Goal: Task Accomplishment & Management: Manage account settings

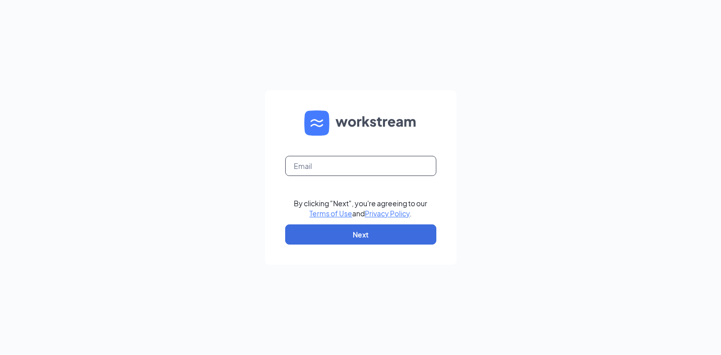
click at [310, 167] on input "text" at bounding box center [360, 166] width 151 height 20
click at [534, 125] on div "By clicking "Next", you're agreeing to our Terms of Use and Privacy Policy . Ne…" at bounding box center [360, 177] width 721 height 355
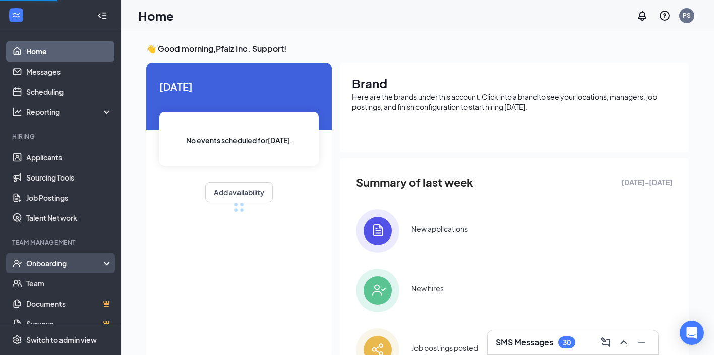
click at [44, 261] on div "Onboarding" at bounding box center [65, 263] width 78 height 10
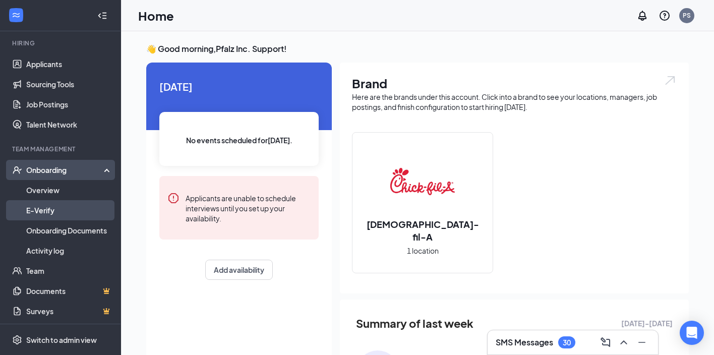
scroll to position [95, 0]
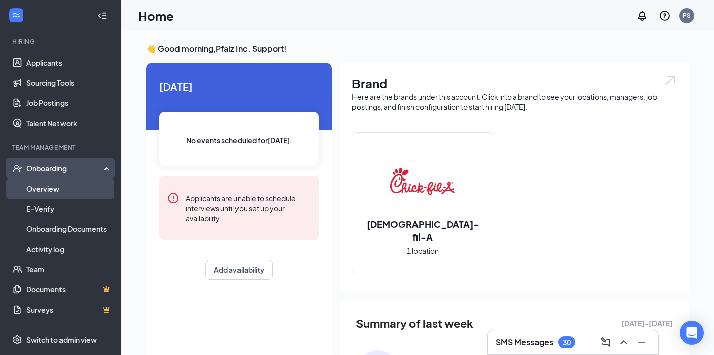
click at [54, 188] on link "Overview" at bounding box center [69, 188] width 86 height 20
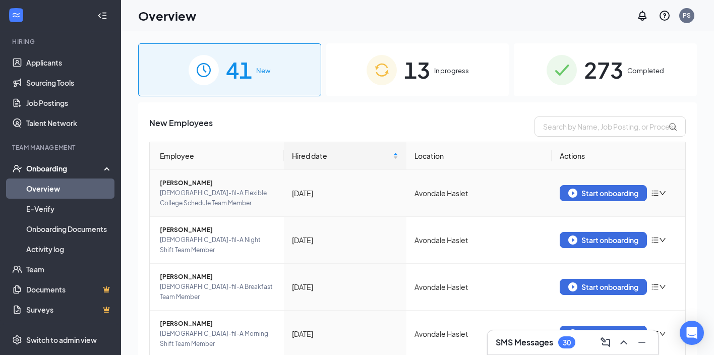
click at [659, 192] on icon "down" at bounding box center [662, 193] width 6 height 4
click at [708, 151] on div "41 New 13 In progress 273 Completed New Employees Employee Hired date Location …" at bounding box center [417, 215] width 593 height 369
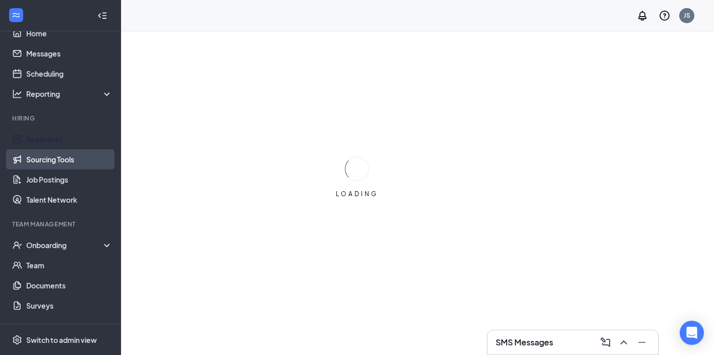
scroll to position [59, 0]
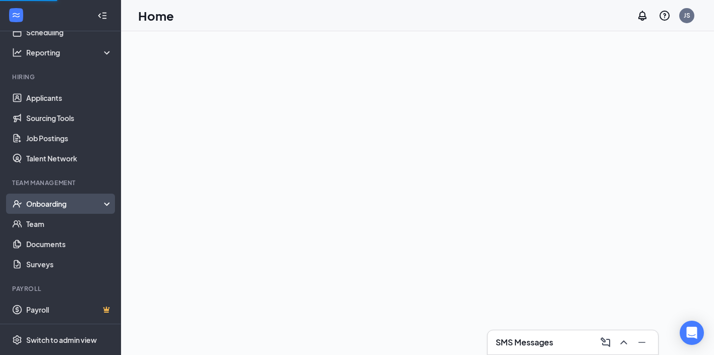
click at [51, 211] on div "Onboarding" at bounding box center [60, 204] width 121 height 20
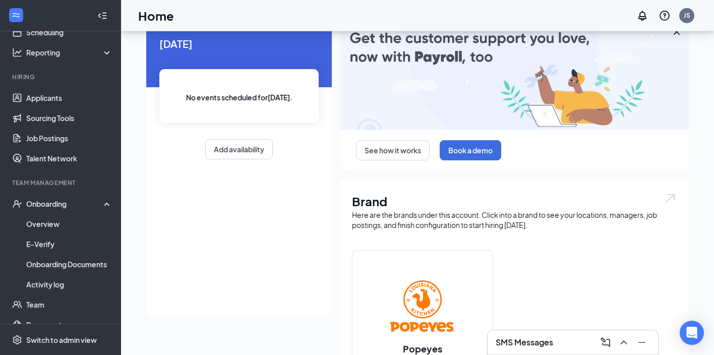
scroll to position [86, 0]
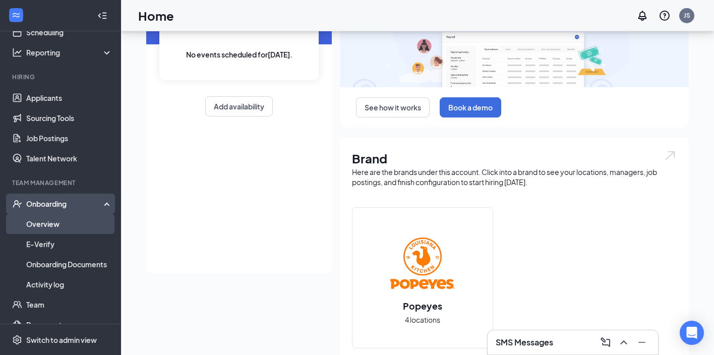
click at [53, 226] on link "Overview" at bounding box center [69, 224] width 86 height 20
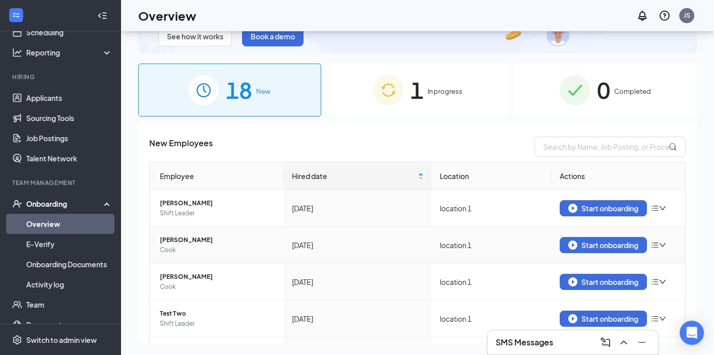
scroll to position [76, 0]
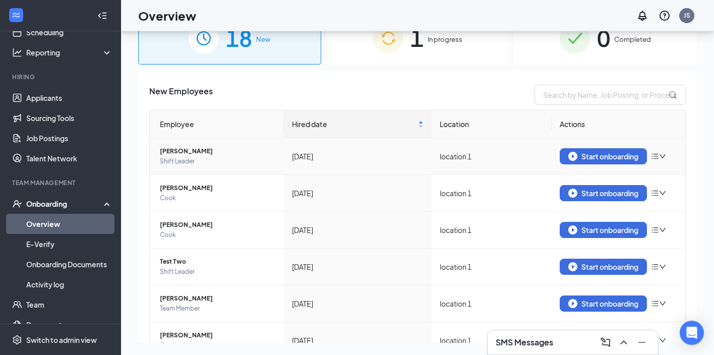
click at [659, 153] on icon "down" at bounding box center [662, 156] width 7 height 7
click at [688, 126] on div "New Employees Employee Hired date Location Actions Ja Morant Shift Leader Aug 2…" at bounding box center [417, 319] width 559 height 496
click at [609, 154] on div "Start onboarding" at bounding box center [603, 156] width 70 height 9
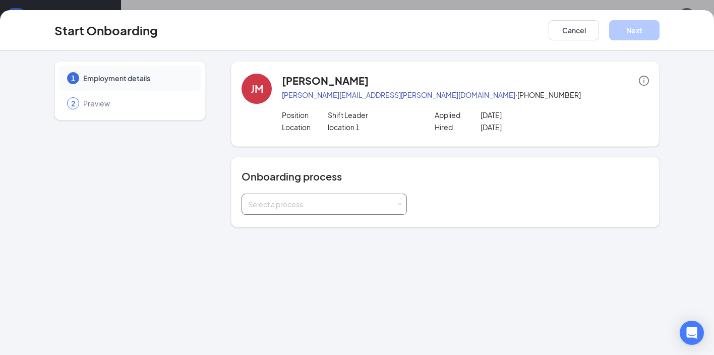
click at [335, 203] on div "Select a process" at bounding box center [322, 204] width 148 height 10
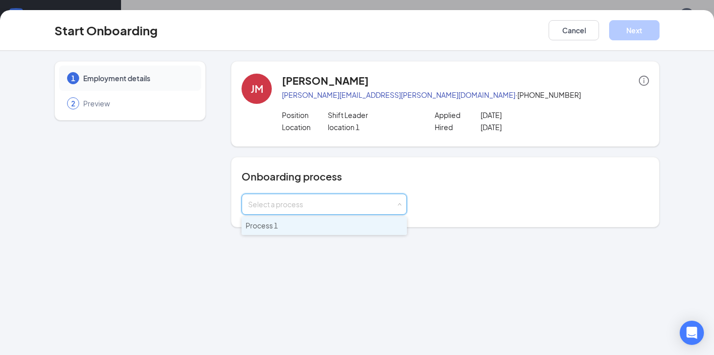
click at [326, 223] on li "Process 1" at bounding box center [324, 226] width 165 height 18
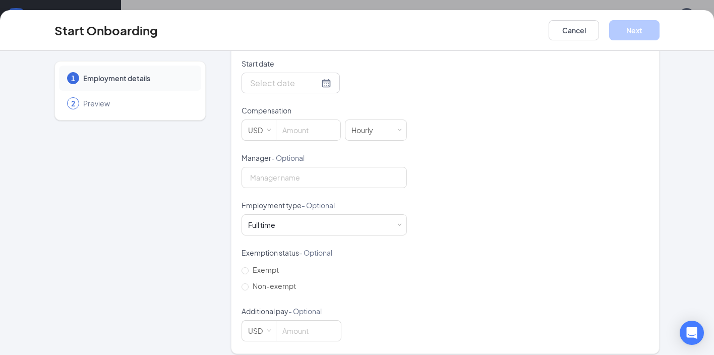
scroll to position [284, 0]
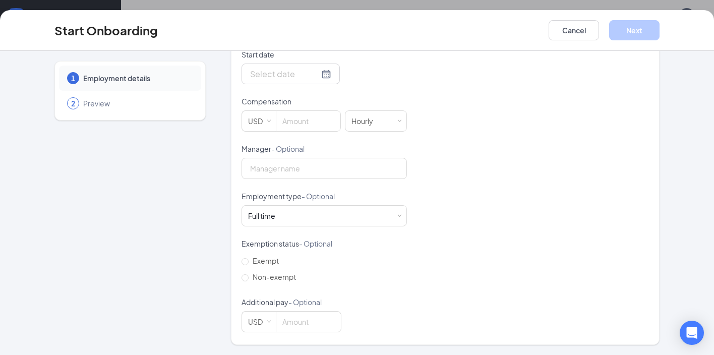
click at [101, 102] on span "Preview" at bounding box center [137, 103] width 108 height 10
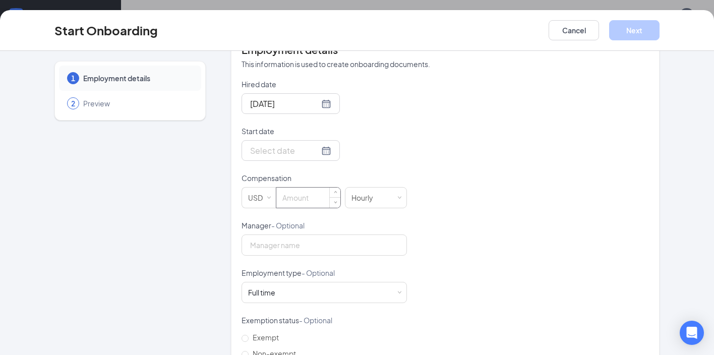
scroll to position [208, 0]
type input "0"
click at [334, 200] on span "Decrease Value" at bounding box center [336, 201] width 4 height 4
type input "13"
drag, startPoint x: 460, startPoint y: 175, endPoint x: 398, endPoint y: 212, distance: 72.1
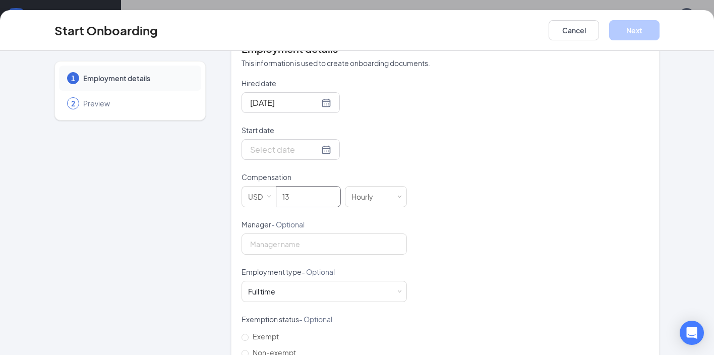
click at [461, 175] on div "Hired date Aug 27, 2025 Start date Compensation USD 13 Hourly Manager - Optiona…" at bounding box center [445, 243] width 407 height 330
click at [311, 248] on input "Manager - Optional" at bounding box center [324, 243] width 165 height 21
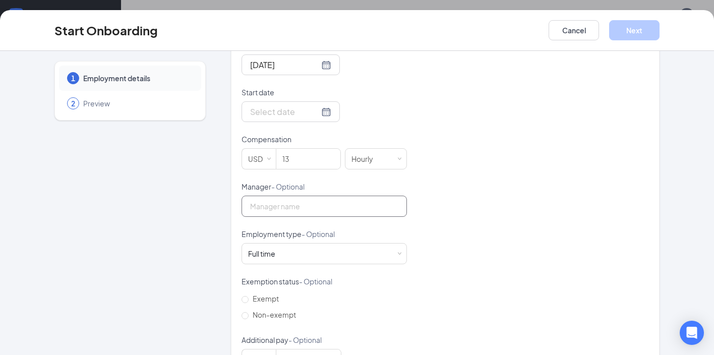
scroll to position [284, 0]
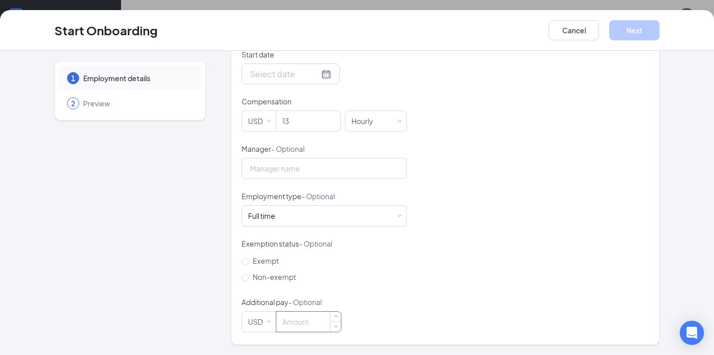
click at [293, 326] on input at bounding box center [308, 322] width 65 height 20
type input "13"
click at [470, 269] on div "Hired date Aug 27, 2025 Start date Compensation USD 13 Hourly Manager - Optiona…" at bounding box center [445, 168] width 407 height 330
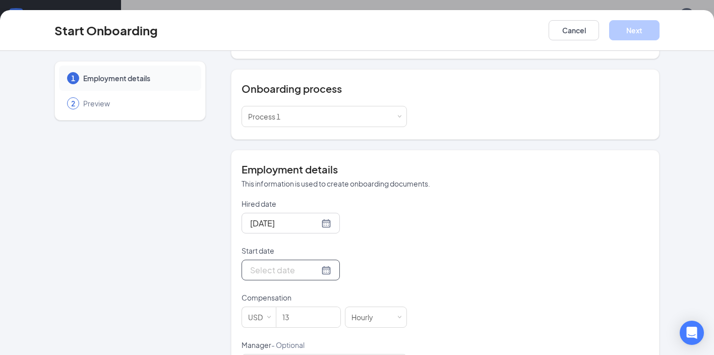
scroll to position [88, 0]
click at [282, 278] on div at bounding box center [291, 269] width 98 height 21
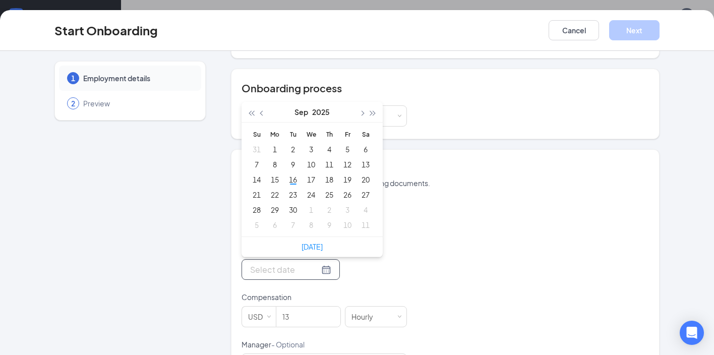
click at [292, 267] on input "Start date" at bounding box center [284, 269] width 69 height 13
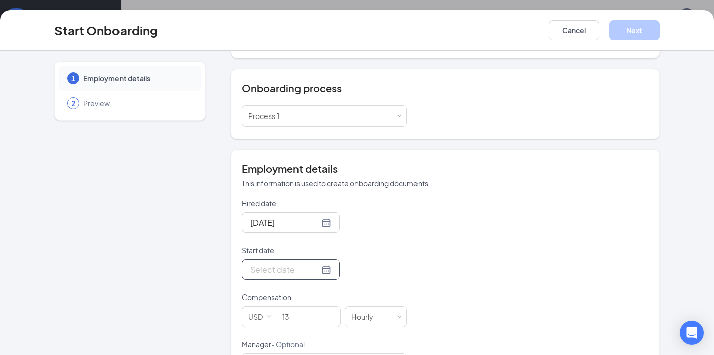
click at [310, 268] on div at bounding box center [290, 269] width 81 height 13
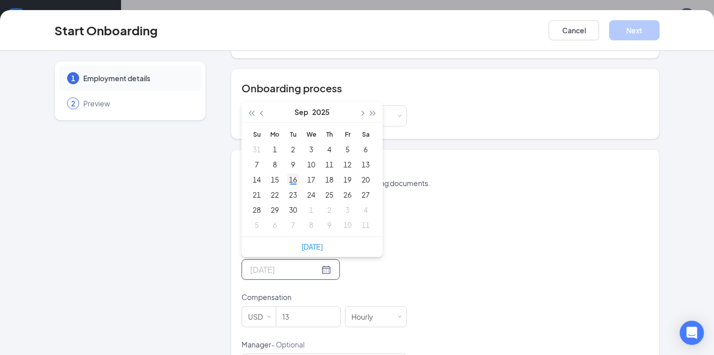
type input "Sep 16, 2025"
click at [290, 185] on div "16" at bounding box center [293, 179] width 12 height 12
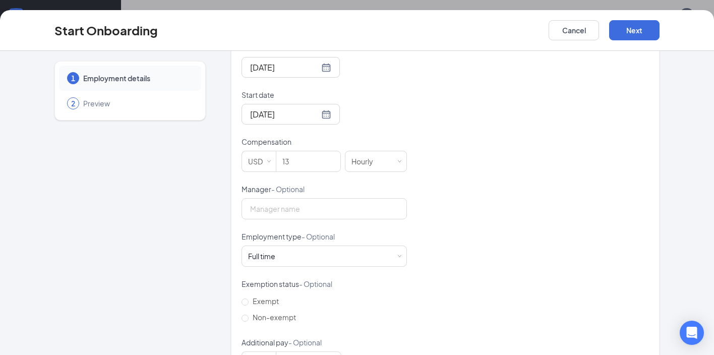
scroll to position [284, 0]
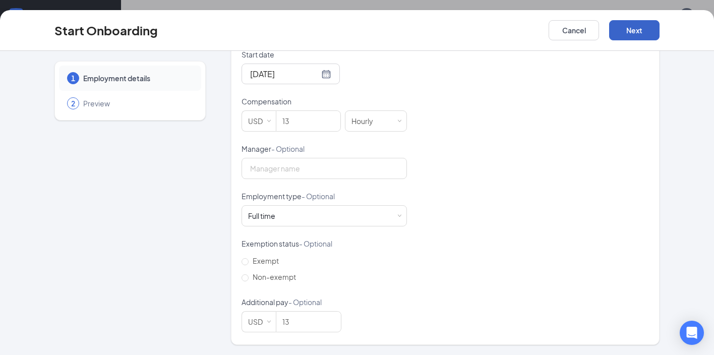
click at [620, 34] on button "Next" at bounding box center [634, 30] width 50 height 20
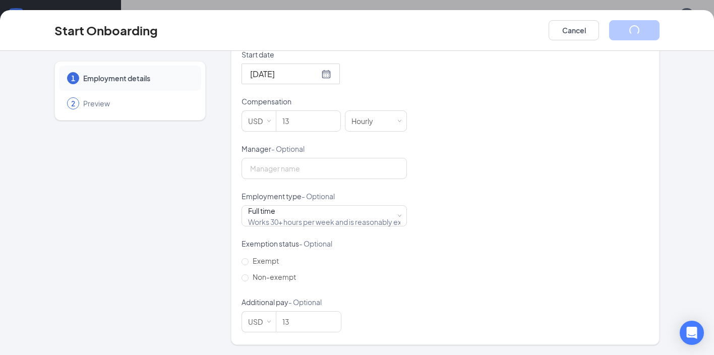
scroll to position [0, 0]
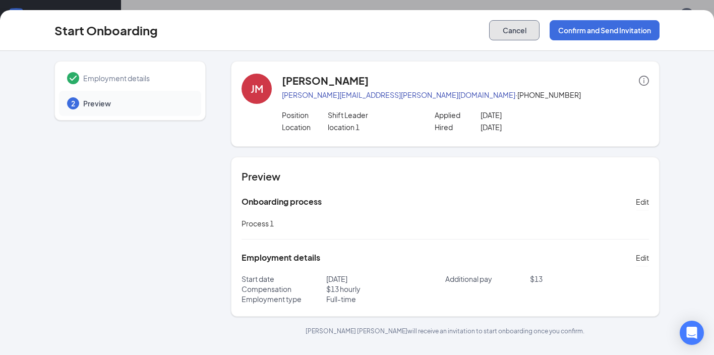
click at [507, 38] on button "Cancel" at bounding box center [514, 30] width 50 height 20
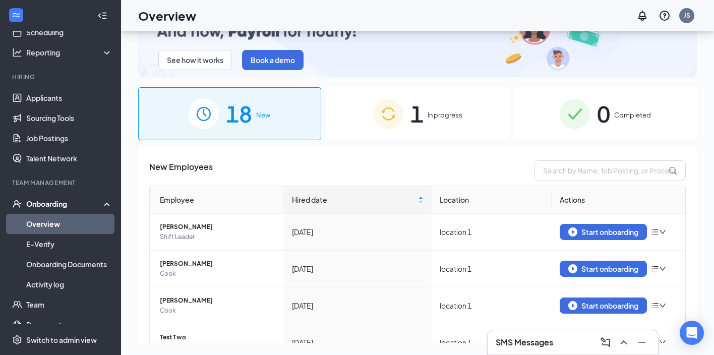
click at [435, 108] on div "1 In progress" at bounding box center [417, 113] width 183 height 53
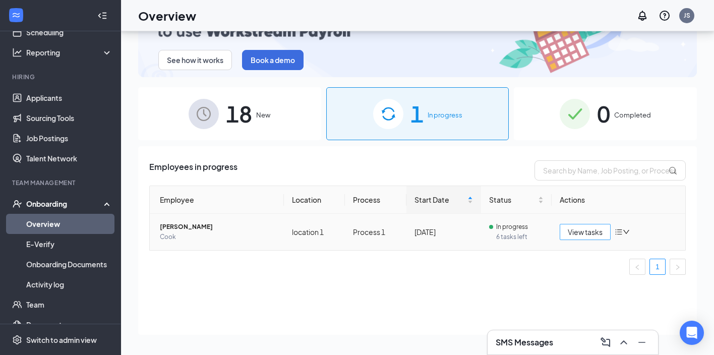
click at [587, 227] on span "View tasks" at bounding box center [585, 231] width 35 height 11
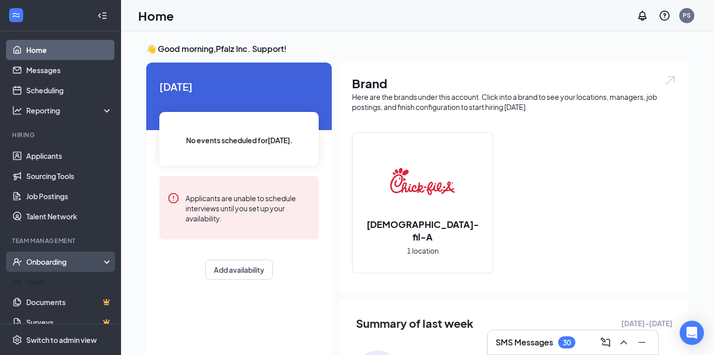
scroll to position [2, 0]
click at [56, 265] on div "Onboarding" at bounding box center [65, 261] width 78 height 10
click at [55, 276] on link "Overview" at bounding box center [69, 281] width 86 height 20
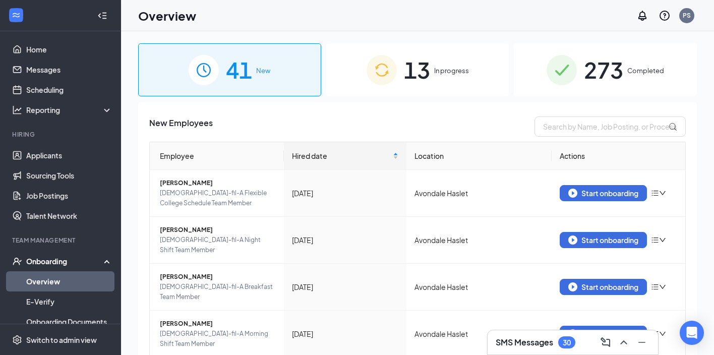
click at [452, 77] on div "13 In progress" at bounding box center [417, 69] width 183 height 53
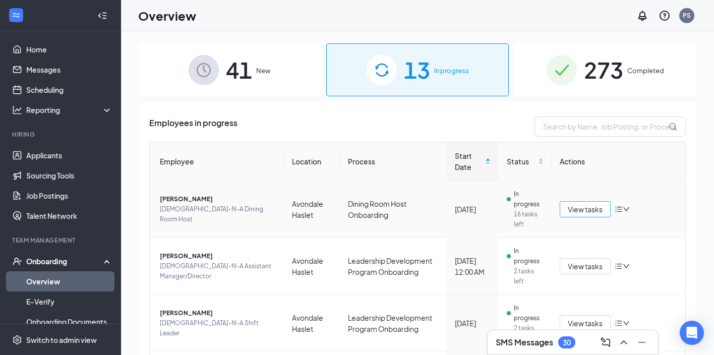
click at [560, 209] on button "View tasks" at bounding box center [585, 209] width 51 height 16
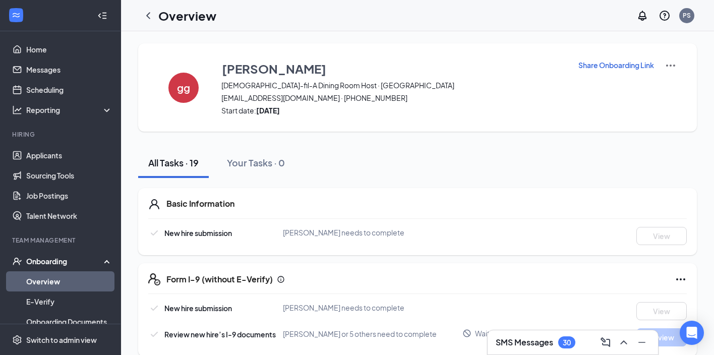
click at [632, 67] on p "Share Onboarding Link" at bounding box center [616, 65] width 76 height 10
type textarea "Hi grace, This is a gentle reminder to complete your onboarding before your fir…"
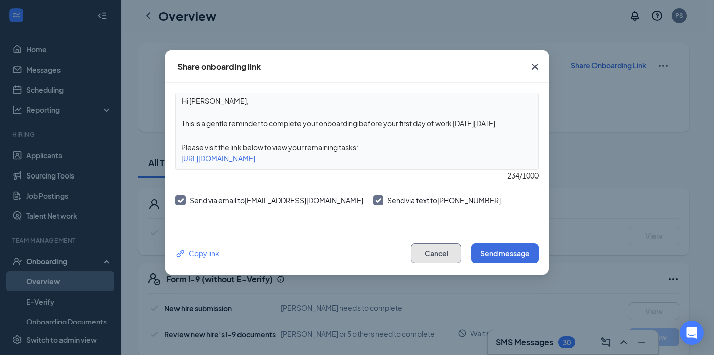
click at [424, 248] on button "Cancel" at bounding box center [436, 253] width 50 height 20
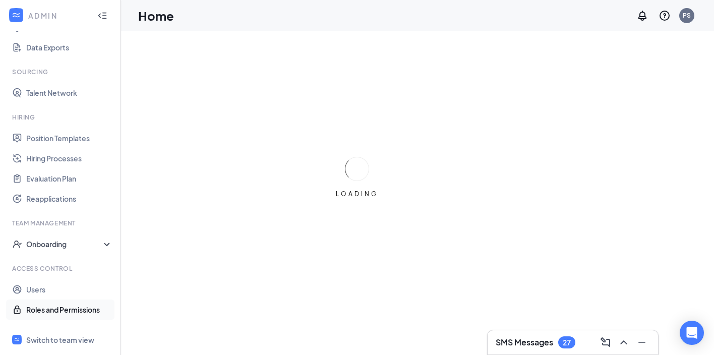
scroll to position [31, 0]
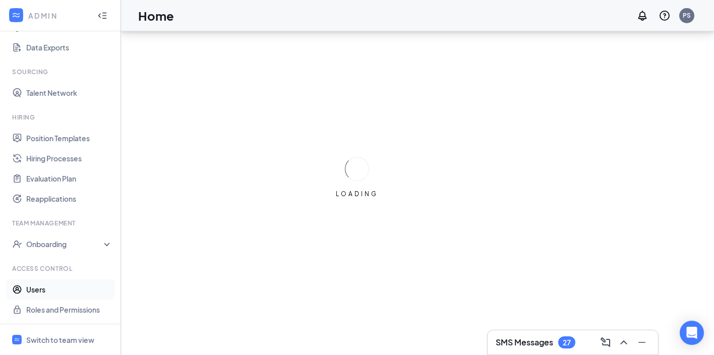
click at [58, 293] on link "Users" at bounding box center [69, 289] width 86 height 20
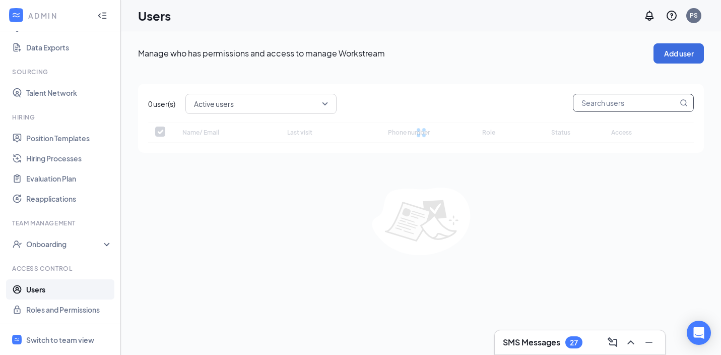
checkbox input "false"
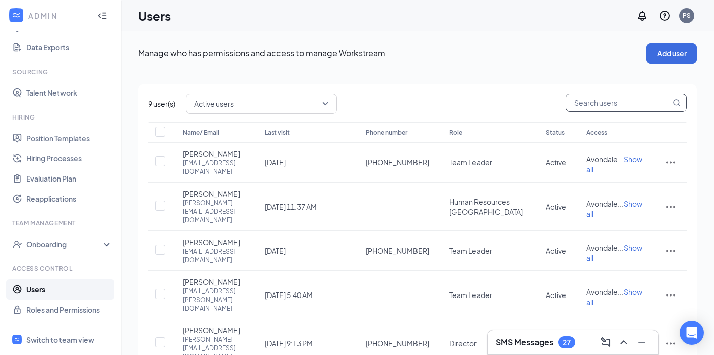
click at [608, 106] on input "text" at bounding box center [618, 102] width 104 height 17
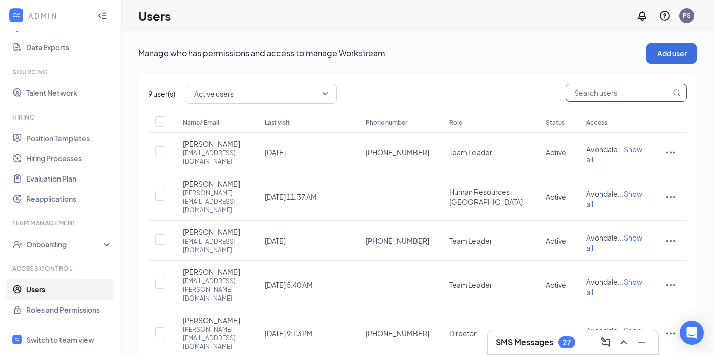
paste input "[PERSON_NAME][EMAIL_ADDRESS][DOMAIN_NAME]"
type input "[PERSON_NAME][EMAIL_ADDRESS][DOMAIN_NAME]"
checkbox input "true"
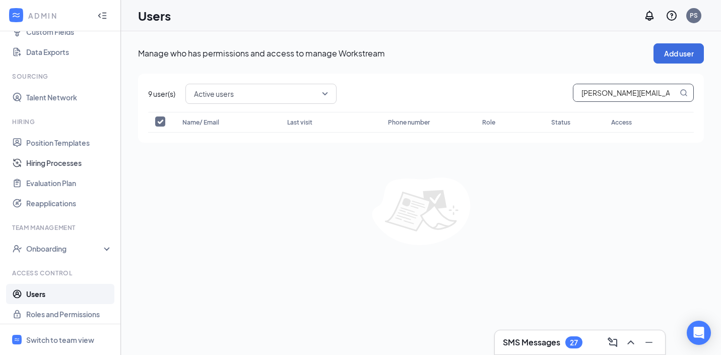
scroll to position [150, 0]
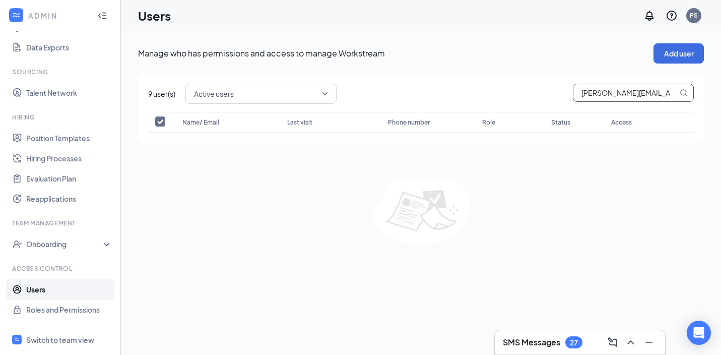
click at [658, 95] on input "[PERSON_NAME][EMAIL_ADDRESS][DOMAIN_NAME]" at bounding box center [626, 92] width 104 height 17
click at [574, 94] on input "[PERSON_NAME][EMAIL_ADDRESS][DOMAIN_NAME]" at bounding box center [626, 92] width 104 height 17
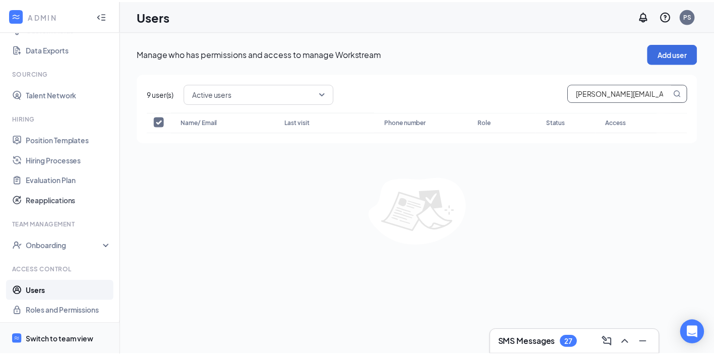
scroll to position [148, 0]
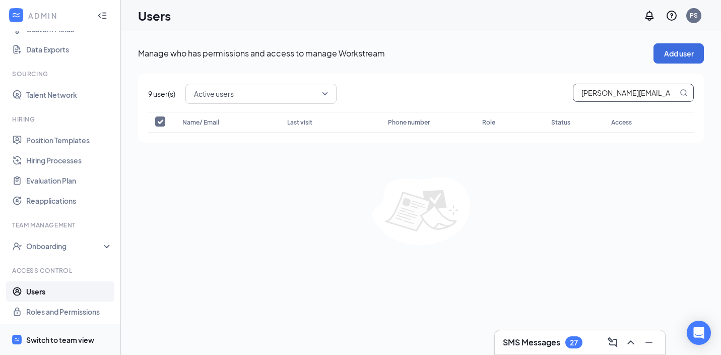
click at [72, 340] on div "Switch to team view" at bounding box center [60, 340] width 68 height 10
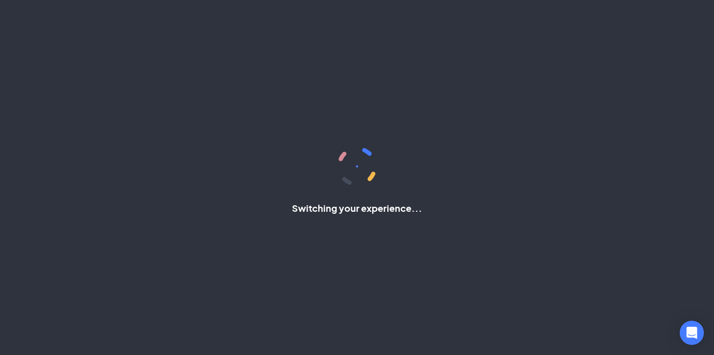
scroll to position [14, 0]
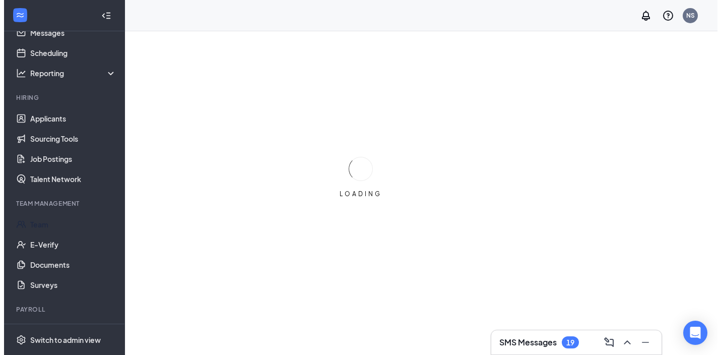
scroll to position [80, 0]
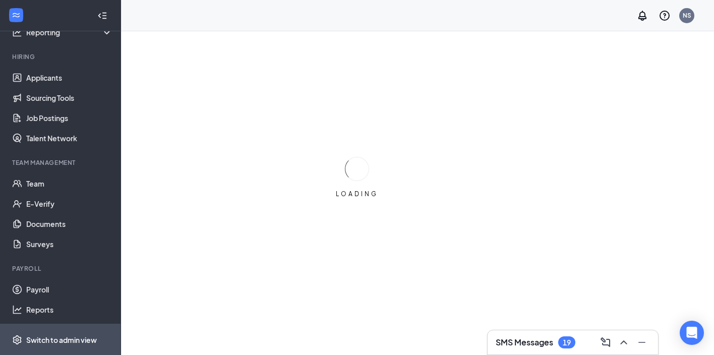
click at [50, 346] on span "Switch to admin view" at bounding box center [69, 339] width 86 height 31
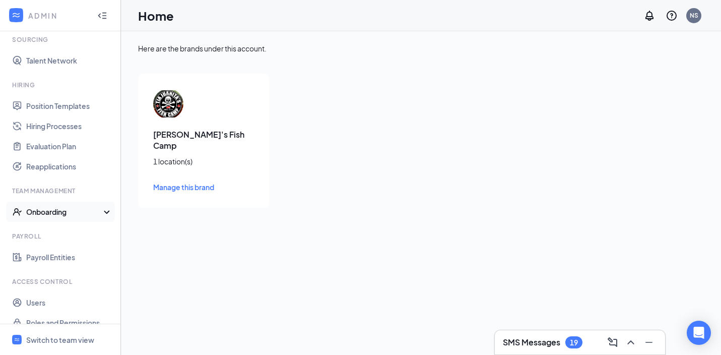
scroll to position [216, 0]
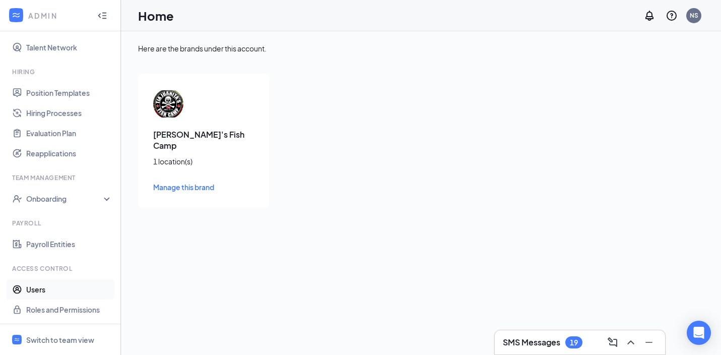
click at [44, 290] on link "Users" at bounding box center [69, 289] width 86 height 20
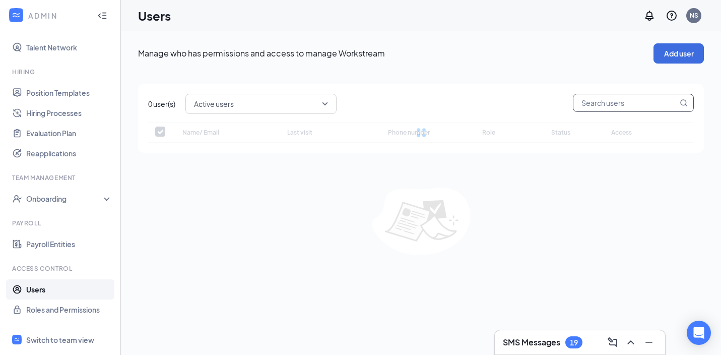
click at [616, 104] on input "text" at bounding box center [626, 102] width 104 height 17
checkbox input "false"
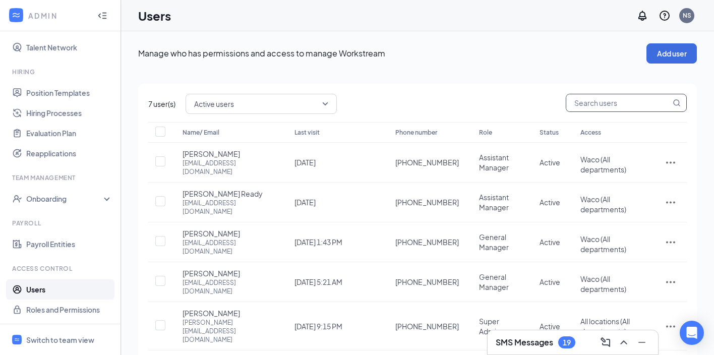
paste input "[PERSON_NAME][EMAIL_ADDRESS][DOMAIN_NAME]"
type input "[PERSON_NAME][EMAIL_ADDRESS][DOMAIN_NAME]"
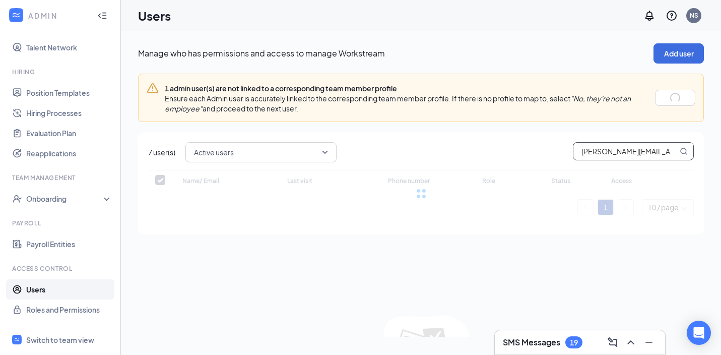
checkbox input "false"
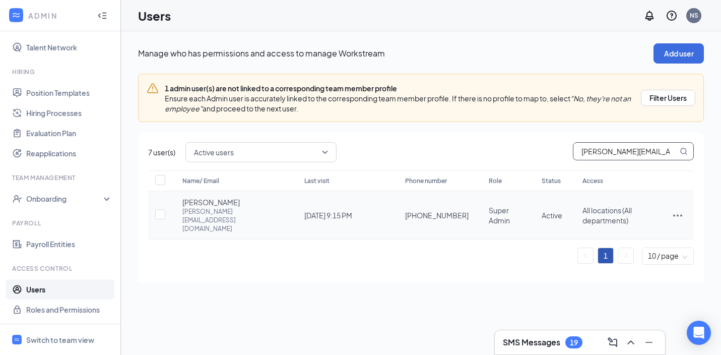
type input "[PERSON_NAME][EMAIL_ADDRESS][DOMAIN_NAME]"
click at [677, 209] on td at bounding box center [678, 215] width 32 height 48
click at [675, 209] on icon "ActionsIcon" at bounding box center [678, 215] width 12 height 12
click at [615, 233] on span "Edit user" at bounding box center [620, 228] width 29 height 9
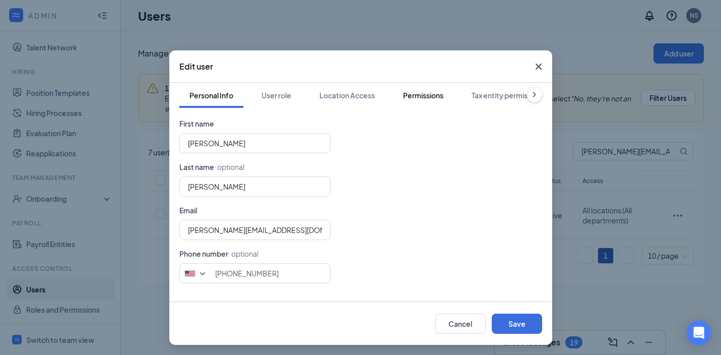
click at [427, 91] on div "Permissions" at bounding box center [423, 95] width 40 height 10
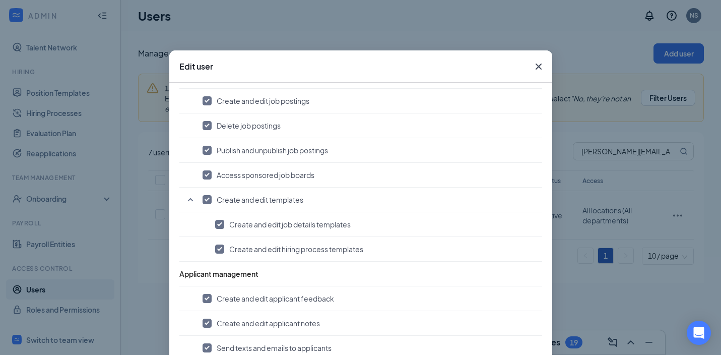
scroll to position [828, 0]
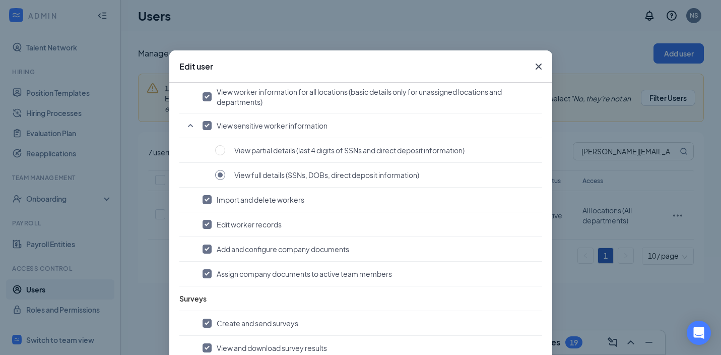
click at [535, 69] on icon "Cross" at bounding box center [539, 67] width 12 height 12
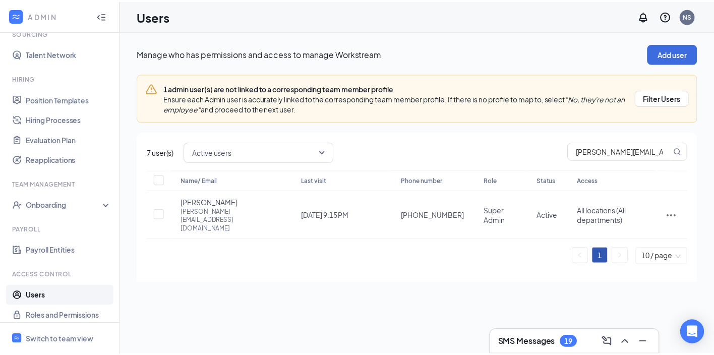
scroll to position [216, 0]
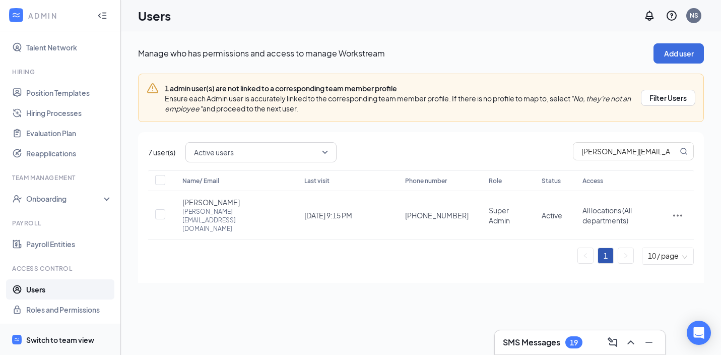
click at [64, 350] on span "Switch to team view" at bounding box center [69, 339] width 86 height 31
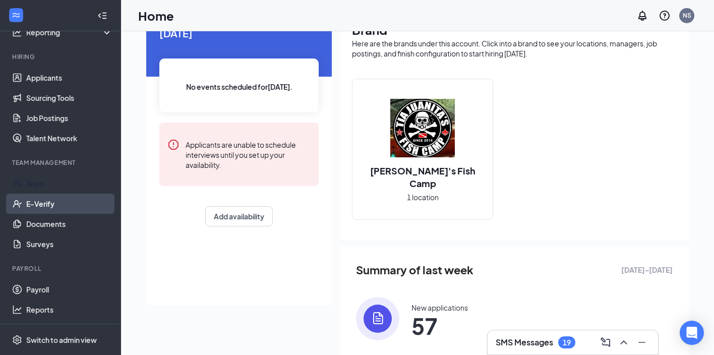
scroll to position [96, 0]
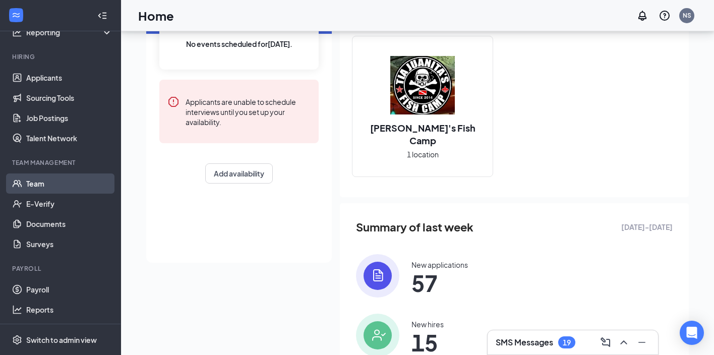
click at [71, 175] on link "Team" at bounding box center [69, 183] width 86 height 20
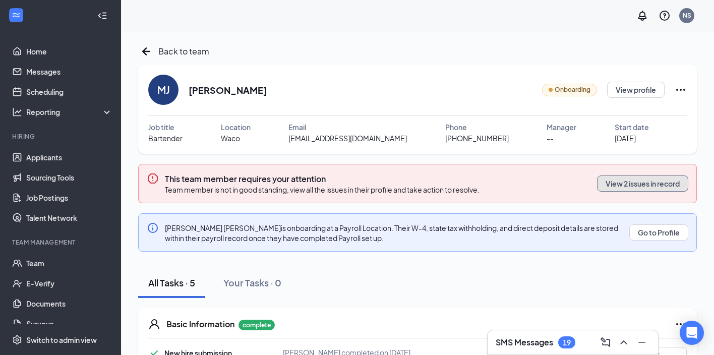
click at [629, 182] on button "View 2 issues in record" at bounding box center [642, 183] width 91 height 16
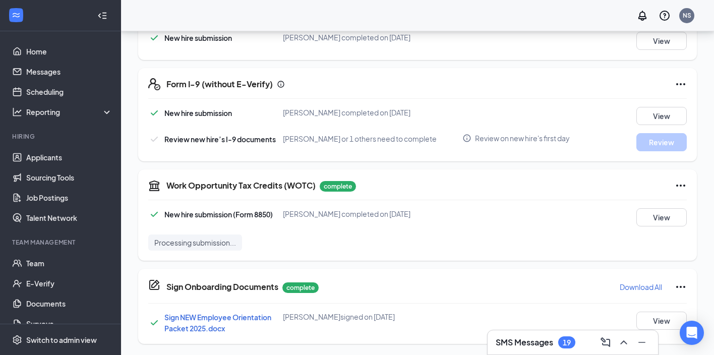
scroll to position [316, 0]
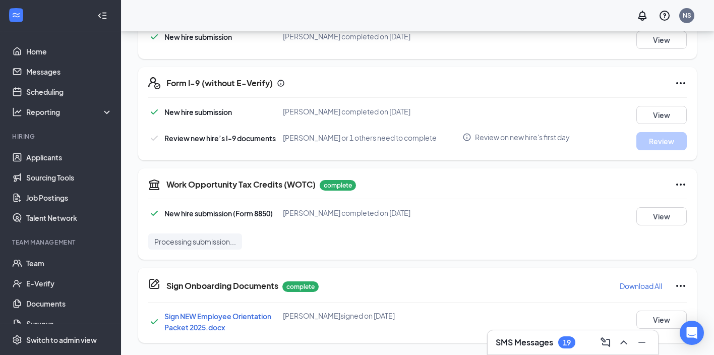
click at [685, 81] on icon "Ellipses" at bounding box center [681, 83] width 12 height 12
click at [697, 81] on div "Back to team member profile MJ Miquela Johnson Onboarding View profile Job titl…" at bounding box center [417, 35] width 593 height 640
click at [667, 117] on button "View" at bounding box center [661, 115] width 50 height 18
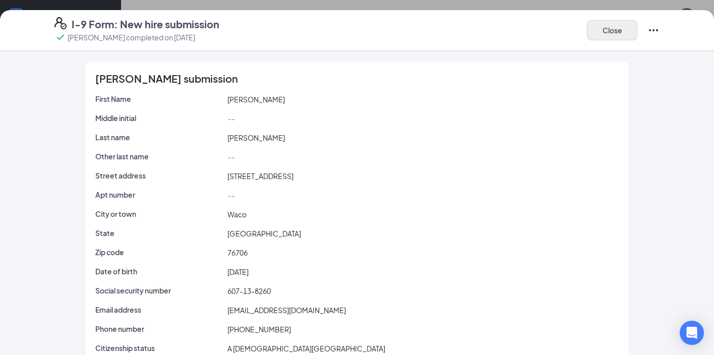
scroll to position [221, 0]
drag, startPoint x: 616, startPoint y: 28, endPoint x: 610, endPoint y: 27, distance: 5.7
click at [615, 28] on button "Close" at bounding box center [612, 30] width 50 height 20
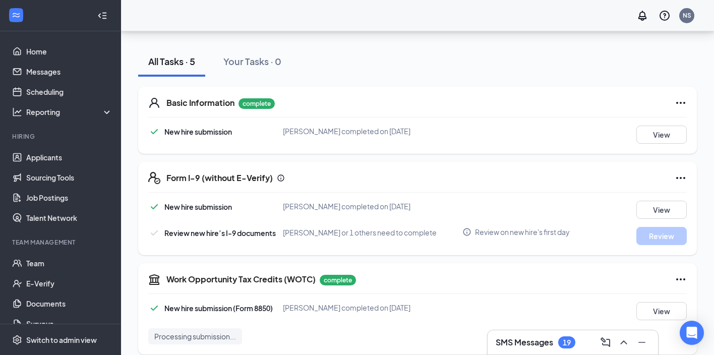
click at [214, 182] on h5 "Form I-9 (without E-Verify)" at bounding box center [219, 177] width 106 height 11
click at [201, 205] on span "New hire submission" at bounding box center [198, 206] width 68 height 9
click at [198, 209] on span "New hire submission" at bounding box center [198, 206] width 68 height 9
click at [240, 236] on span "Review new hire’s I-9 documents" at bounding box center [219, 232] width 111 height 9
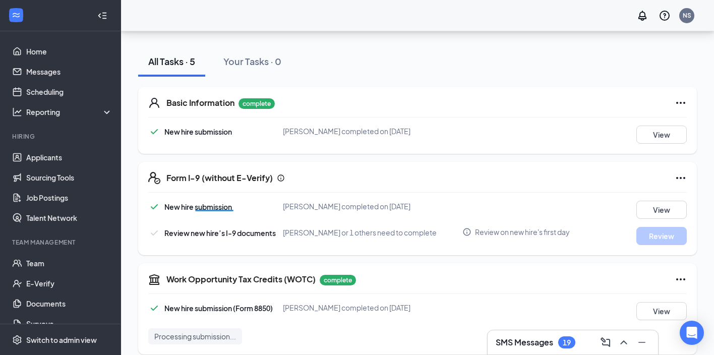
click at [239, 235] on span "Review new hire’s I-9 documents" at bounding box center [219, 232] width 111 height 9
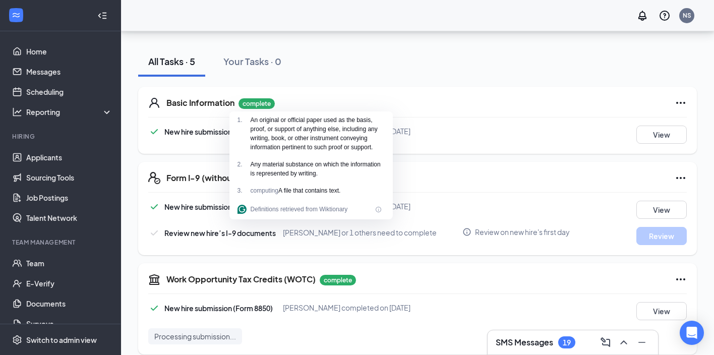
click at [442, 231] on div "Brooke Cady or 1 others need to complete" at bounding box center [372, 232] width 179 height 11
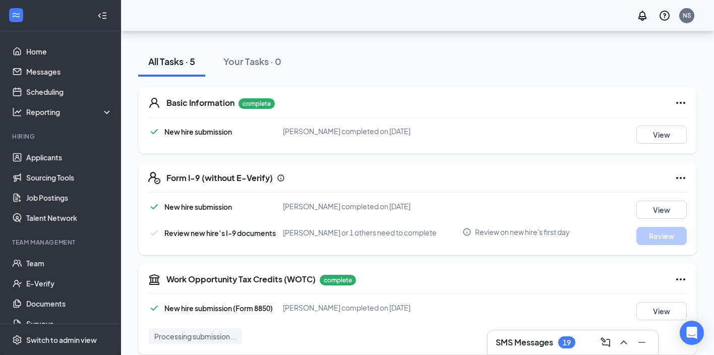
click at [506, 230] on span "Review on new hire's first day" at bounding box center [522, 232] width 95 height 10
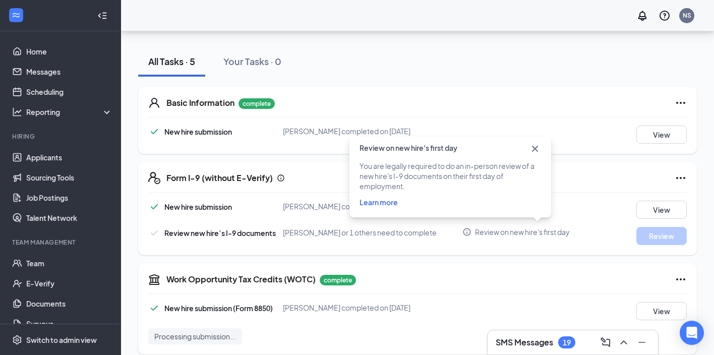
click at [537, 145] on icon "Cross" at bounding box center [535, 149] width 12 height 12
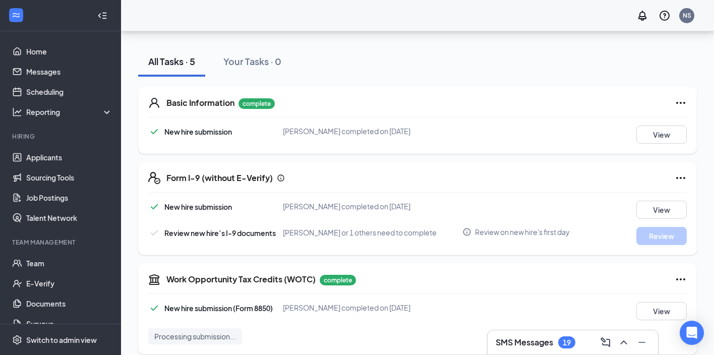
click at [363, 205] on span "Miquela Johnson completed on Jul 24, 2025" at bounding box center [347, 206] width 128 height 9
click at [222, 203] on span "New hire submission" at bounding box center [198, 206] width 68 height 9
click at [686, 179] on icon "Ellipses" at bounding box center [681, 178] width 12 height 12
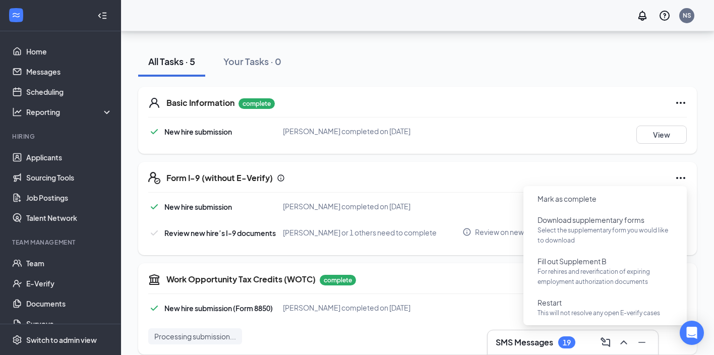
click at [707, 129] on div "Back to team member profile MJ Miquela Johnson Onboarding View profile Job titl…" at bounding box center [417, 130] width 593 height 640
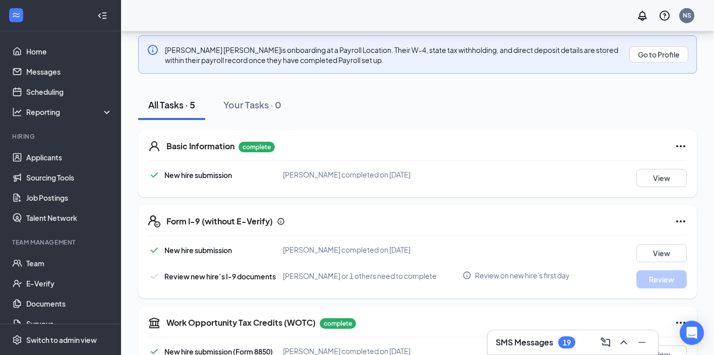
scroll to position [134, 0]
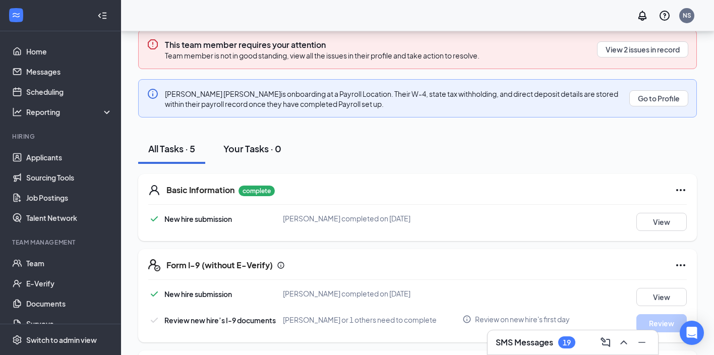
click at [264, 155] on button "Your Tasks · 0" at bounding box center [252, 149] width 78 height 30
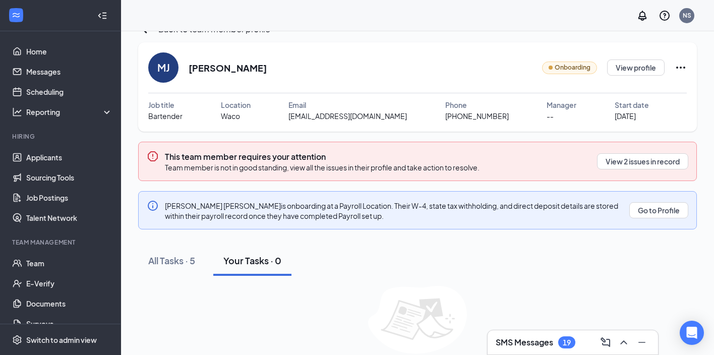
scroll to position [68, 0]
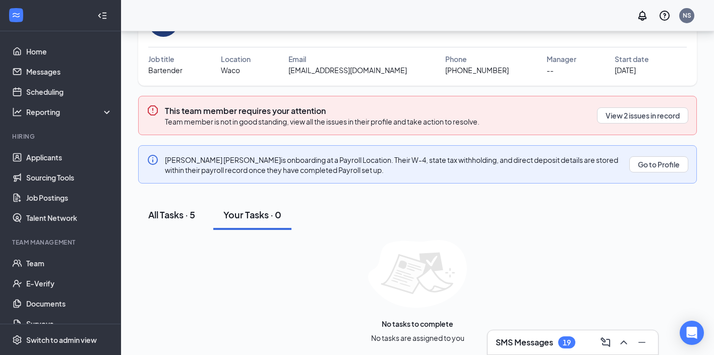
click at [191, 216] on div "All Tasks · 5" at bounding box center [171, 214] width 47 height 13
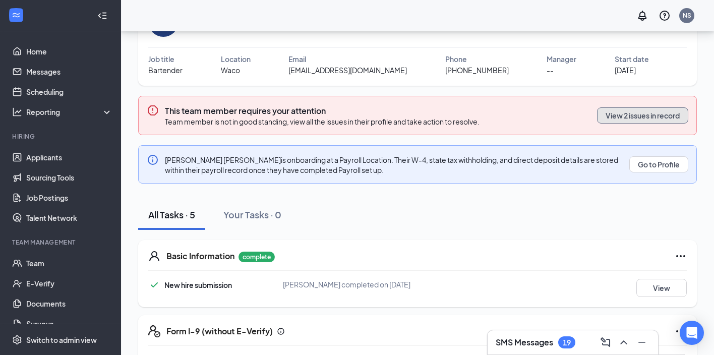
click at [640, 115] on button "View 2 issues in record" at bounding box center [642, 115] width 91 height 16
